Goal: Task Accomplishment & Management: Manage account settings

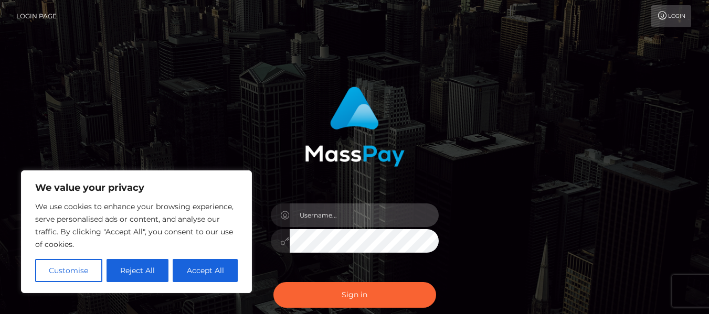
click at [333, 215] on input "text" at bounding box center [364, 216] width 149 height 24
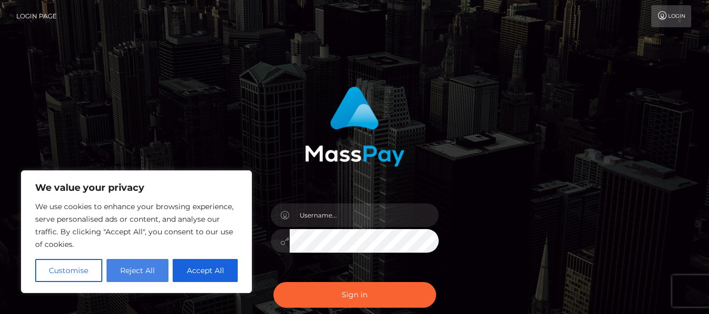
click at [138, 272] on button "Reject All" at bounding box center [138, 270] width 62 height 23
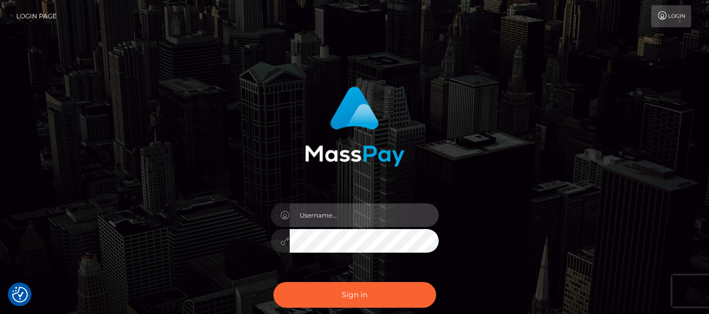
click at [328, 217] on input "text" at bounding box center [364, 216] width 149 height 24
type input "[DOMAIN_NAME][EMAIL_ADDRESS][DOMAIN_NAME]"
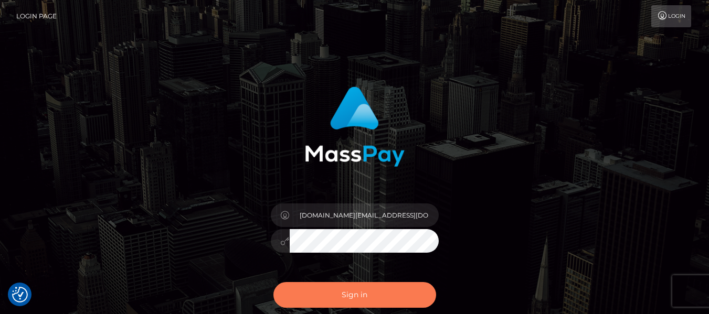
click at [371, 292] on button "Sign in" at bounding box center [354, 295] width 163 height 26
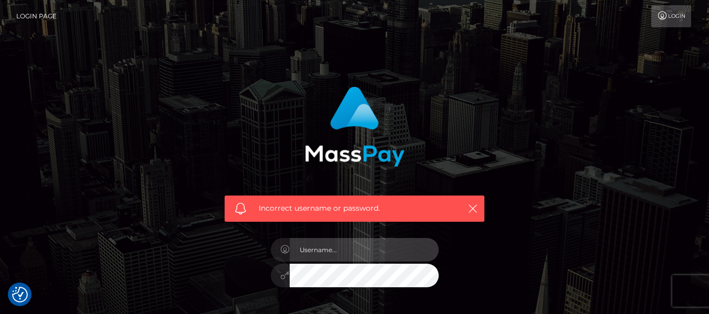
click at [353, 248] on input "text" at bounding box center [364, 250] width 149 height 24
type input "[DOMAIN_NAME][EMAIL_ADDRESS][DOMAIN_NAME]"
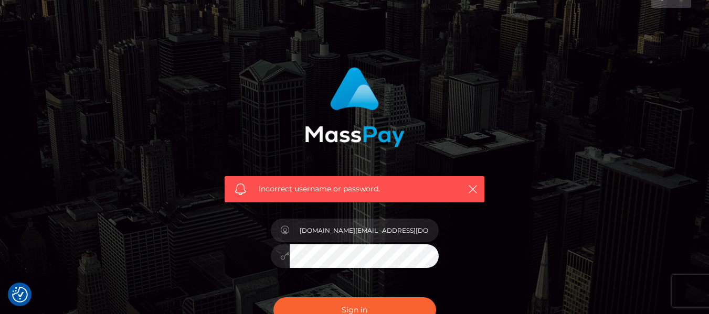
scroll to position [30, 0]
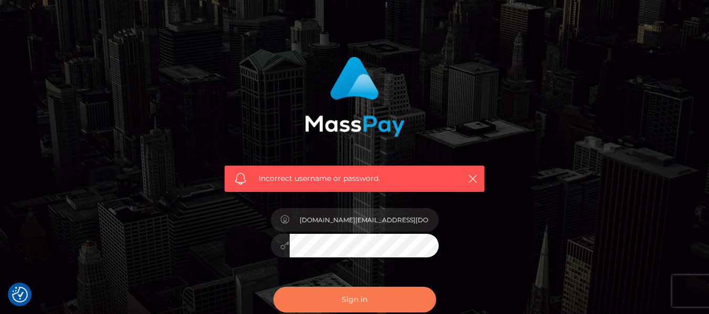
click at [365, 296] on button "Sign in" at bounding box center [354, 300] width 163 height 26
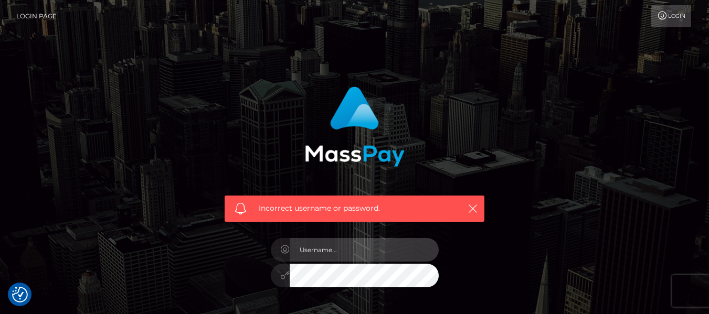
click at [329, 250] on input "text" at bounding box center [364, 250] width 149 height 24
type input "dpcleanerz.llC@gmail.com"
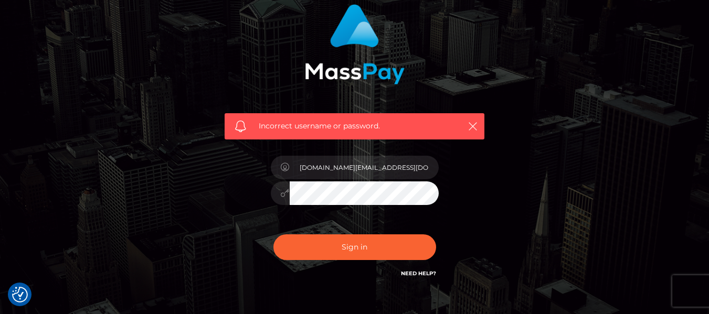
scroll to position [101, 0]
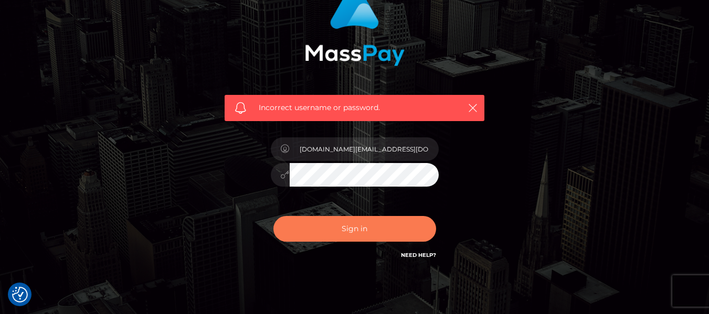
click at [363, 229] on button "Sign in" at bounding box center [354, 229] width 163 height 26
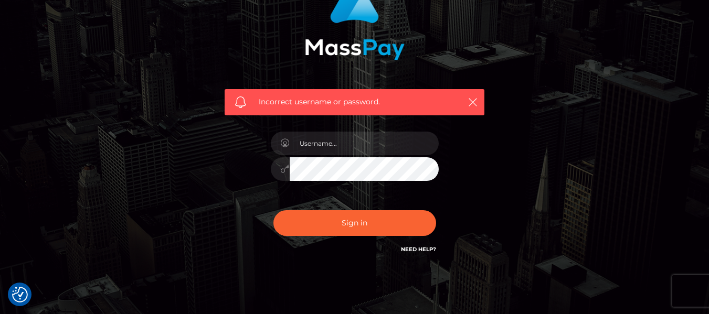
scroll to position [112, 0]
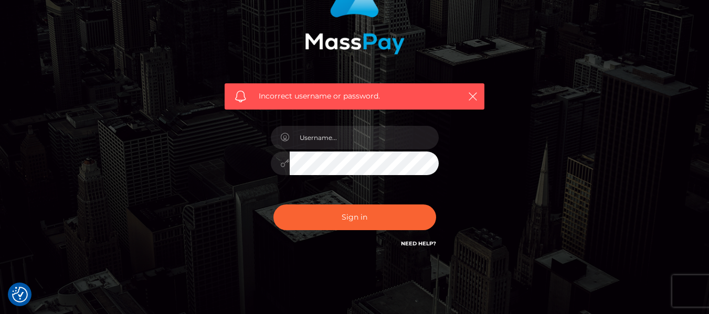
click at [413, 243] on link "Need Help?" at bounding box center [418, 243] width 35 height 7
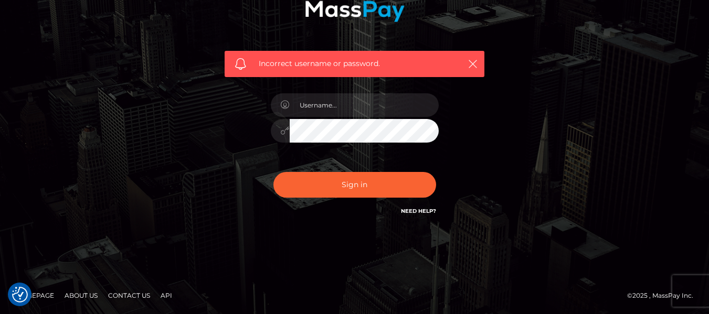
click at [480, 63] on div "Incorrect username or password." at bounding box center [355, 64] width 260 height 26
click at [480, 59] on div "Incorrect username or password." at bounding box center [355, 64] width 260 height 26
click at [476, 61] on icon "button" at bounding box center [472, 64] width 10 height 10
click at [471, 63] on icon "button" at bounding box center [472, 64] width 10 height 10
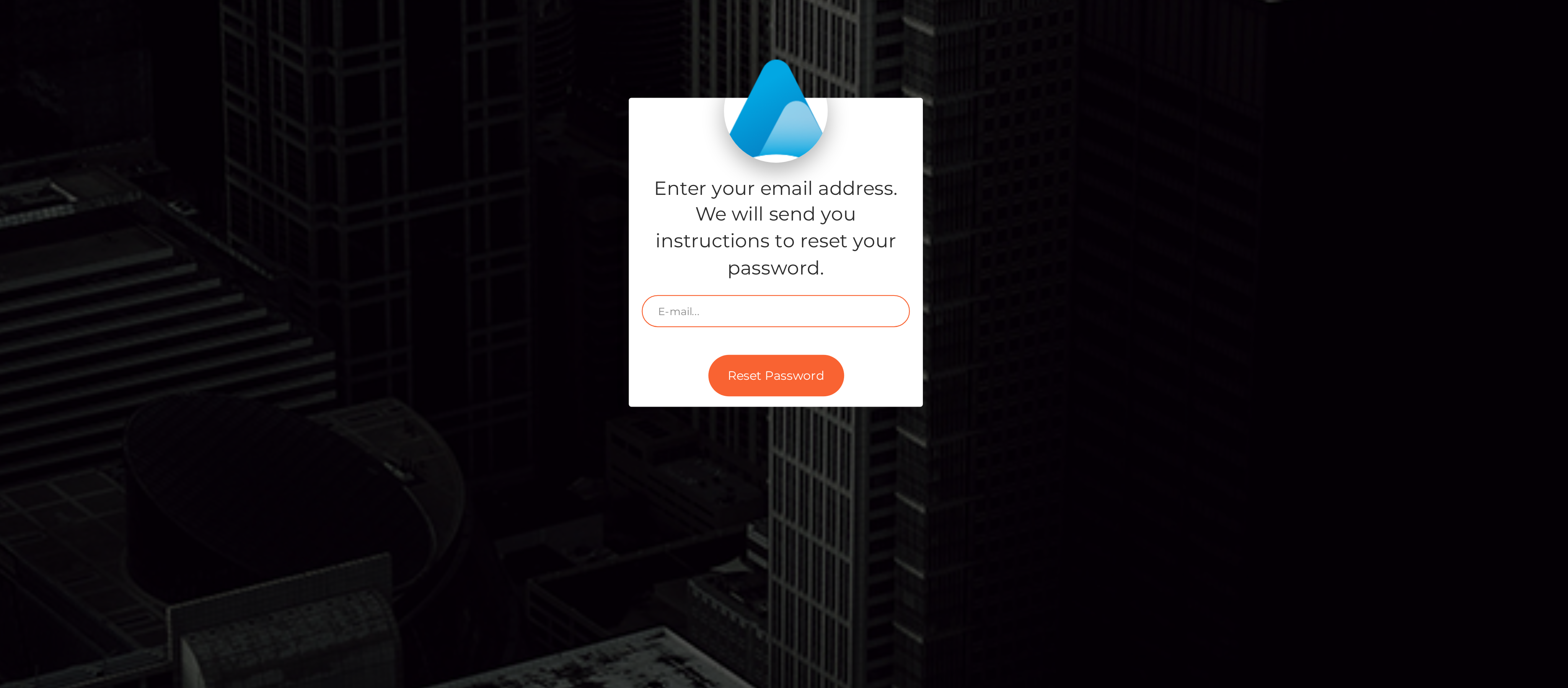
click at [775, 364] on input "text" at bounding box center [784, 366] width 119 height 14
type input "dpcleanerz.llC@gmail.com"
click at [785, 395] on button "Reset Password" at bounding box center [784, 395] width 60 height 19
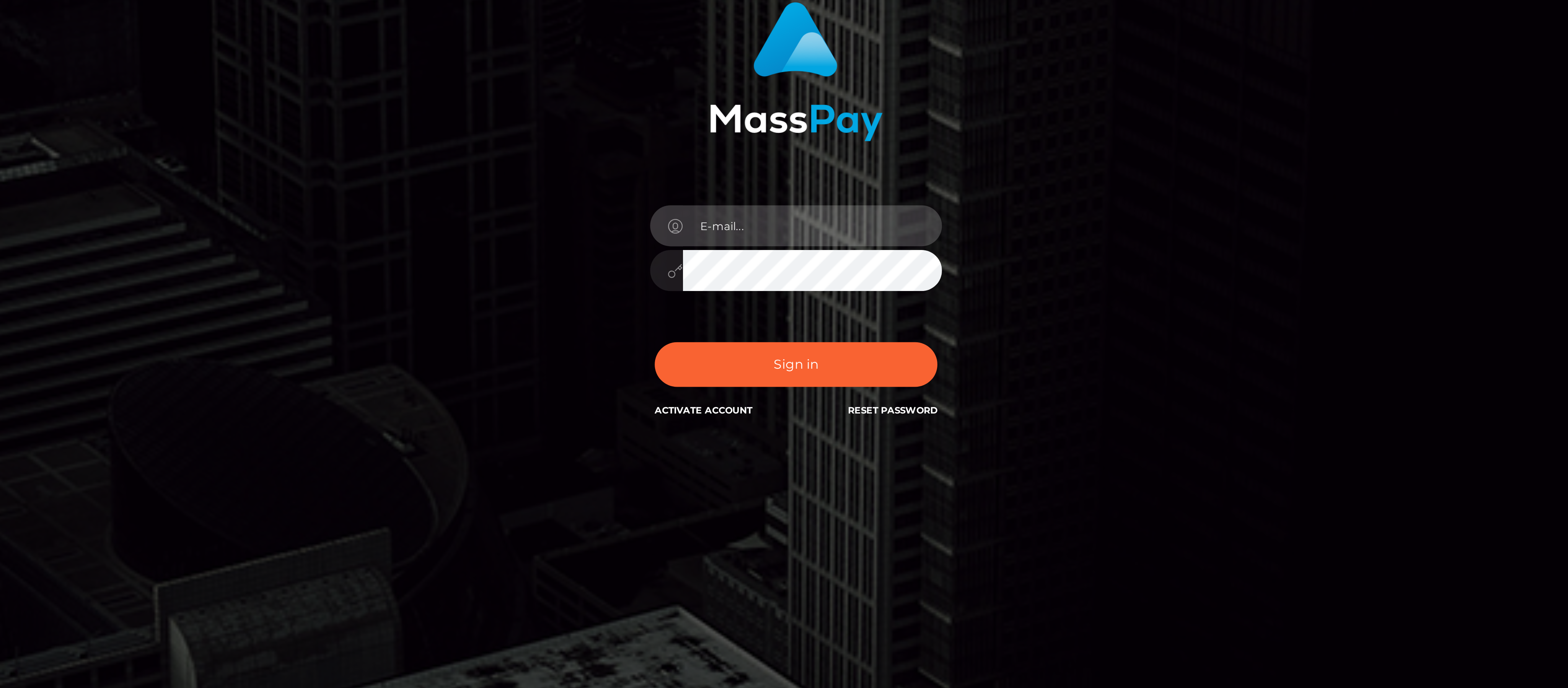
click at [762, 346] on input "email" at bounding box center [791, 347] width 109 height 18
type input "[DOMAIN_NAME][EMAIL_ADDRESS][DOMAIN_NAME]"
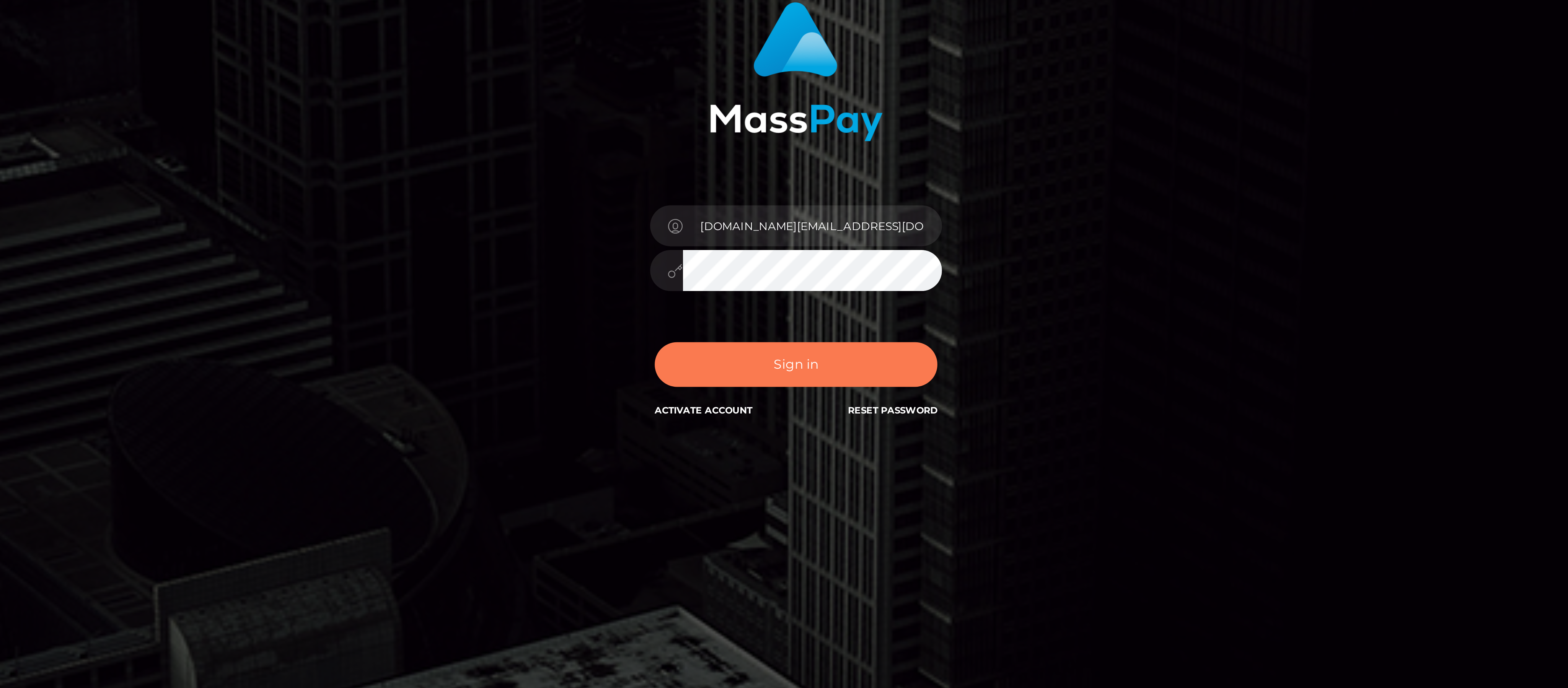
click at [799, 405] on button "Sign in" at bounding box center [784, 404] width 119 height 19
